Goal: Understand process/instructions

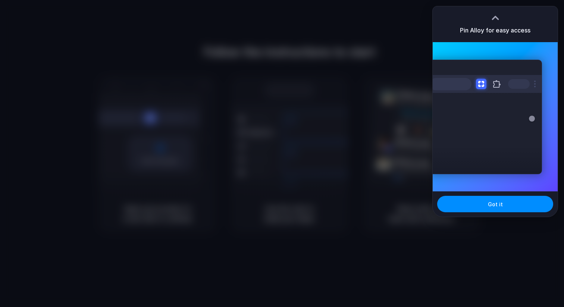
drag, startPoint x: 475, startPoint y: 210, endPoint x: 389, endPoint y: 180, distance: 90.5
click at [387, 190] on body "Follow the instructions to start Capturing page Open your product in a new tab …" at bounding box center [282, 153] width 564 height 307
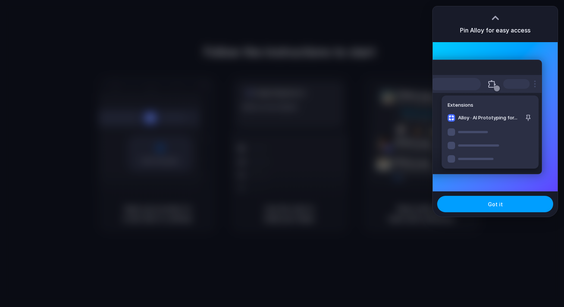
click at [488, 208] on span "Got it" at bounding box center [495, 204] width 15 height 8
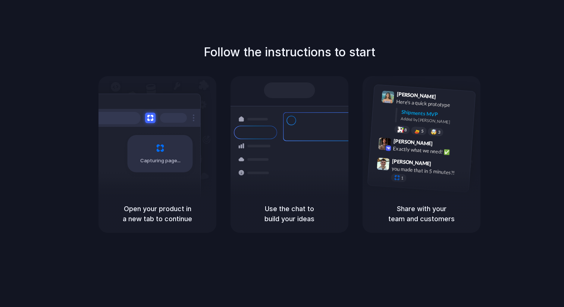
drag, startPoint x: 164, startPoint y: 188, endPoint x: 223, endPoint y: 183, distance: 58.3
click at [171, 186] on div "Capturing page" at bounding box center [144, 151] width 113 height 114
drag, startPoint x: 284, startPoint y: 67, endPoint x: 281, endPoint y: 60, distance: 7.8
click at [284, 64] on div "Follow the instructions to start Capturing page Open your product in a new tab …" at bounding box center [289, 137] width 564 height 189
click at [275, 56] on h1 "Follow the instructions to start" at bounding box center [289, 52] width 171 height 18
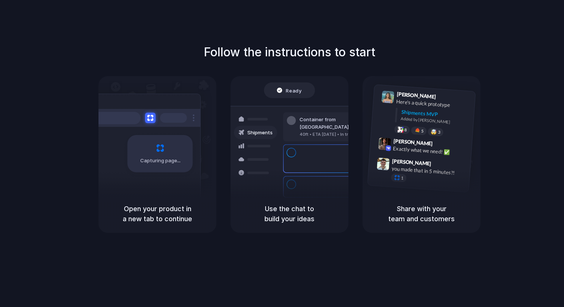
drag, startPoint x: 275, startPoint y: 54, endPoint x: 286, endPoint y: 54, distance: 11.2
click at [275, 54] on h1 "Follow the instructions to start" at bounding box center [289, 52] width 171 height 18
